Goal: Task Accomplishment & Management: Manage account settings

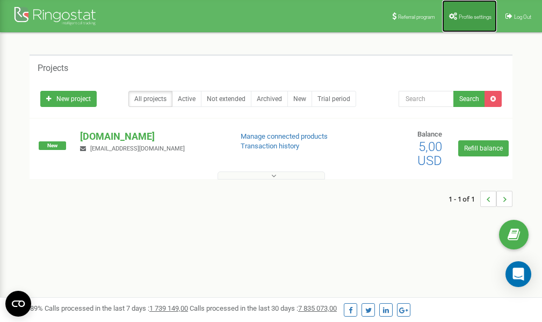
click at [467, 16] on span "Profile settings" at bounding box center [475, 17] width 33 height 6
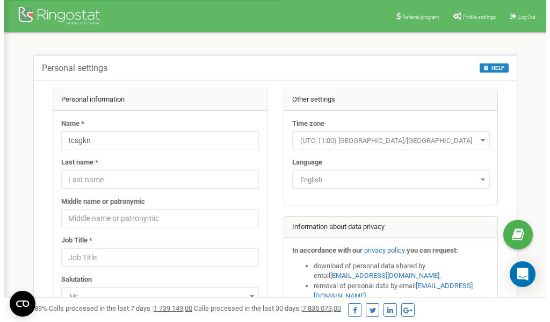
scroll to position [54, 0]
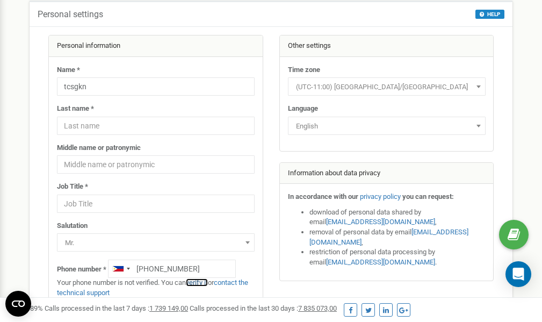
click at [202, 282] on link "verify it" at bounding box center [197, 282] width 22 height 8
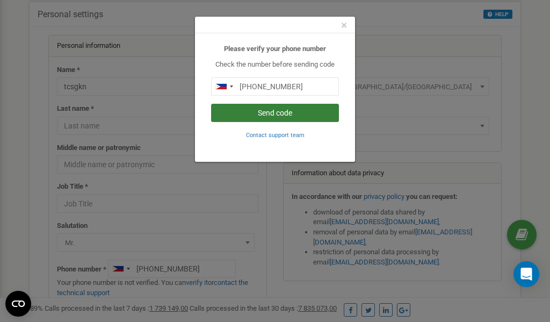
click at [263, 111] on button "Send code" at bounding box center [275, 113] width 128 height 18
